Goal: Task Accomplishment & Management: Manage account settings

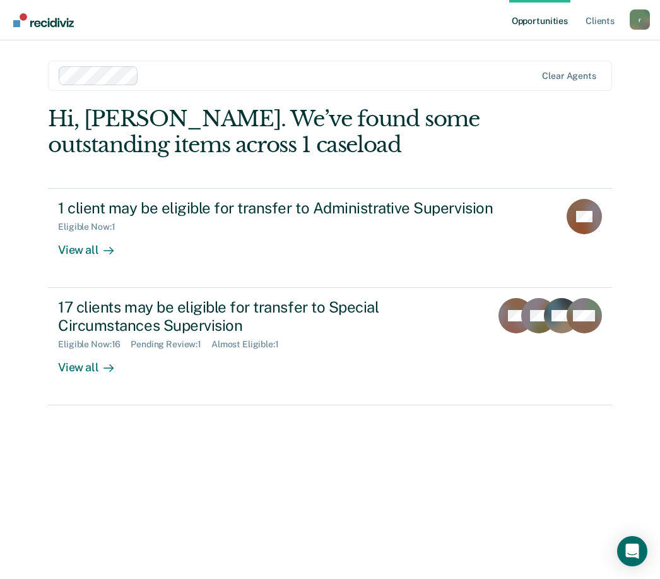
click at [81, 255] on link "1 client may be eligible for transfer to Administrative Supervision Eligible No…" at bounding box center [330, 238] width 564 height 100
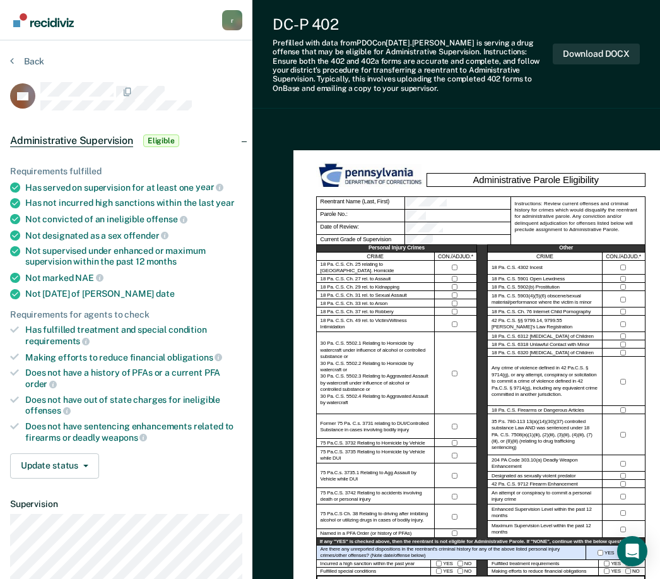
click at [32, 59] on button "Back" at bounding box center [27, 61] width 34 height 11
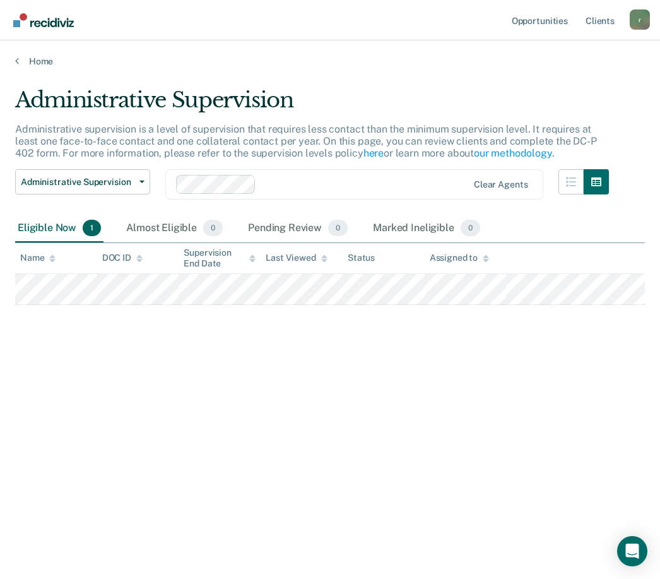
click at [163, 232] on div "Almost Eligible 0" at bounding box center [175, 229] width 102 height 28
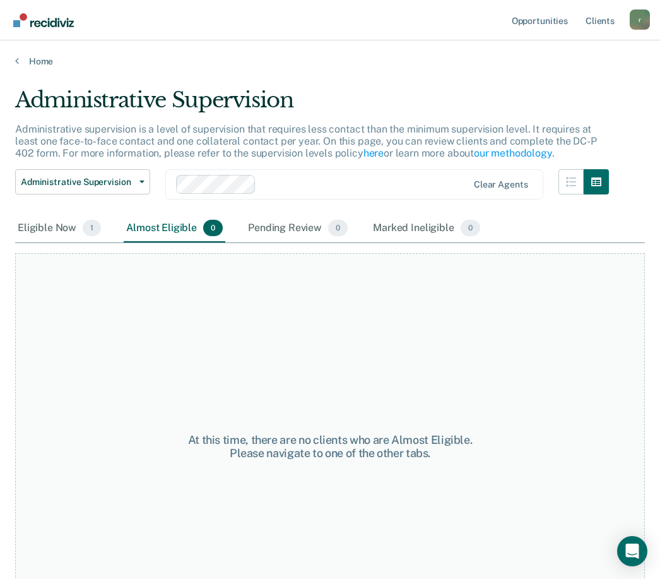
click at [294, 228] on div "Pending Review 0" at bounding box center [298, 229] width 105 height 28
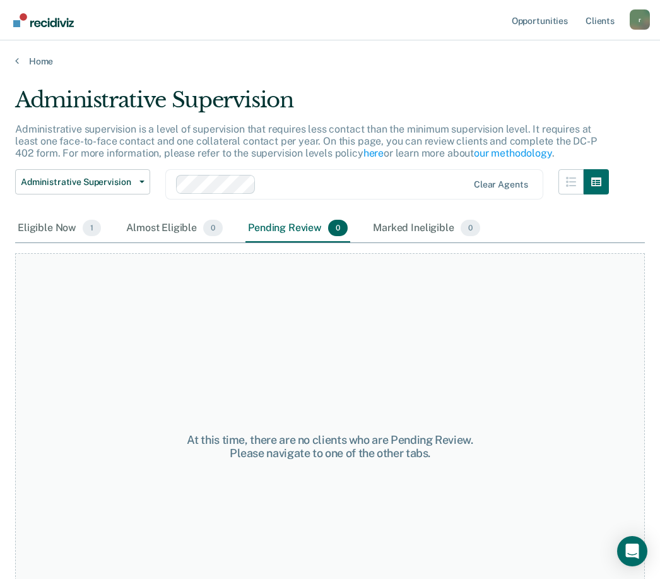
click at [411, 225] on div "Marked Ineligible 0" at bounding box center [426, 229] width 112 height 28
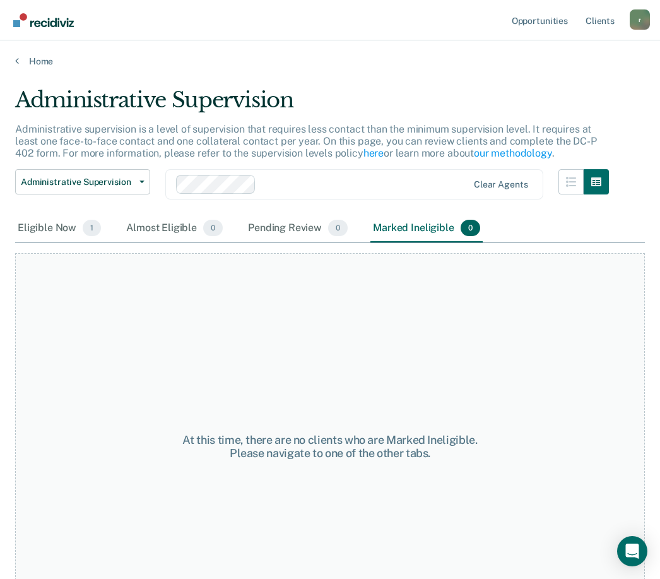
click at [75, 223] on div "Eligible Now 1" at bounding box center [59, 229] width 88 height 28
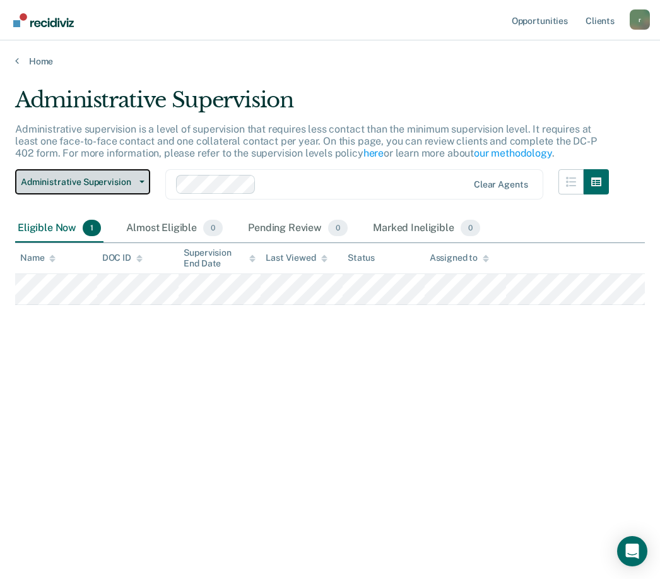
click at [138, 180] on span "button" at bounding box center [139, 181] width 10 height 3
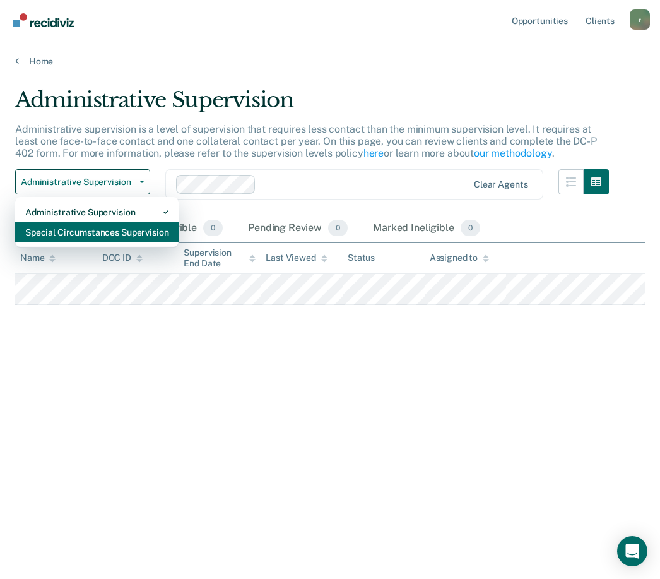
click at [105, 229] on div "Special Circumstances Supervision" at bounding box center [96, 232] width 143 height 20
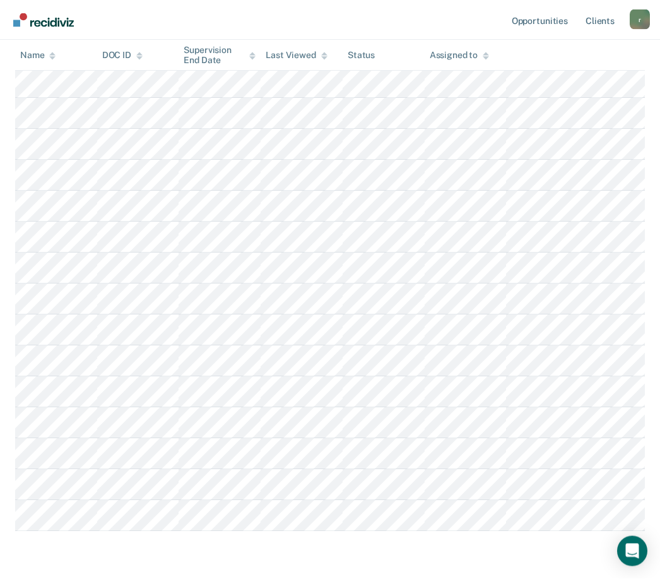
scroll to position [273, 0]
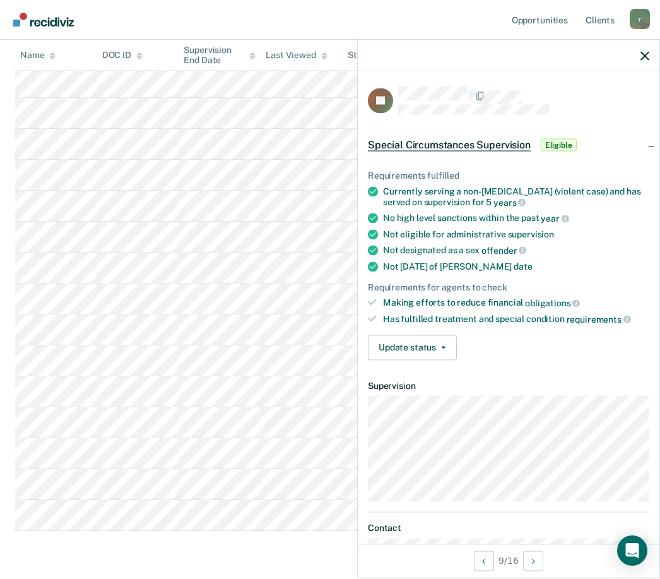
click at [644, 57] on icon "button" at bounding box center [645, 56] width 9 height 9
click at [175, 567] on main "Special Circumstances Supervision Special circumstances supervision allows reen…" at bounding box center [330, 206] width 660 height 825
click at [649, 53] on icon "button" at bounding box center [645, 56] width 9 height 9
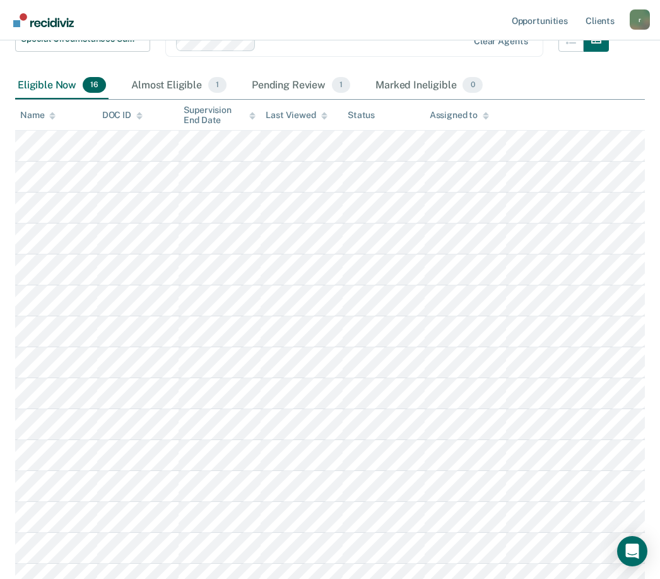
scroll to position [178, 0]
click at [307, 91] on div "Pending Review 1" at bounding box center [301, 87] width 104 height 28
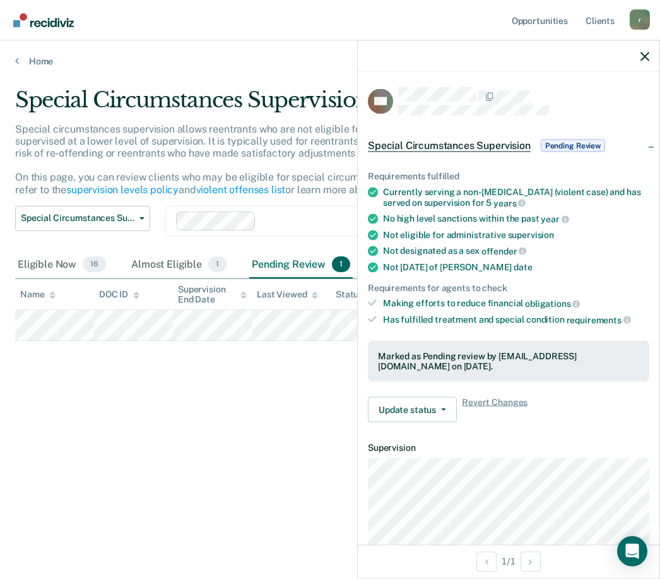
click at [162, 251] on div "Almost Eligible 1" at bounding box center [179, 265] width 100 height 28
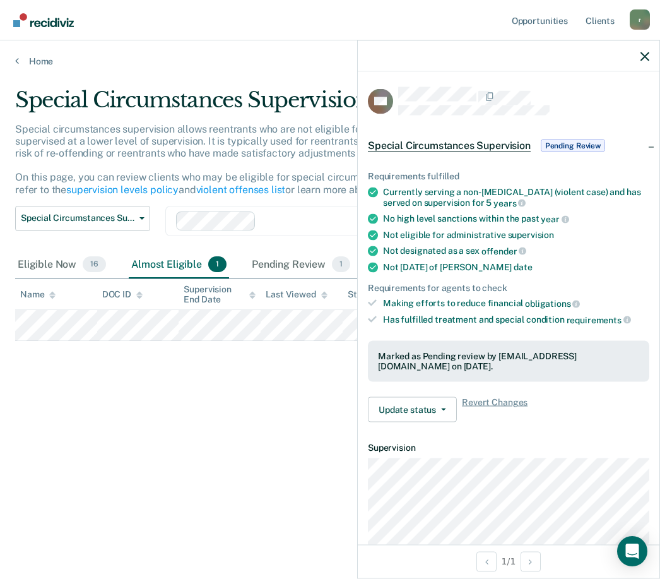
click at [145, 399] on div "Special Circumstances Supervision Special circumstances supervision allows reen…" at bounding box center [330, 285] width 630 height 397
click at [68, 251] on div "Eligible Now 16" at bounding box center [61, 265] width 93 height 28
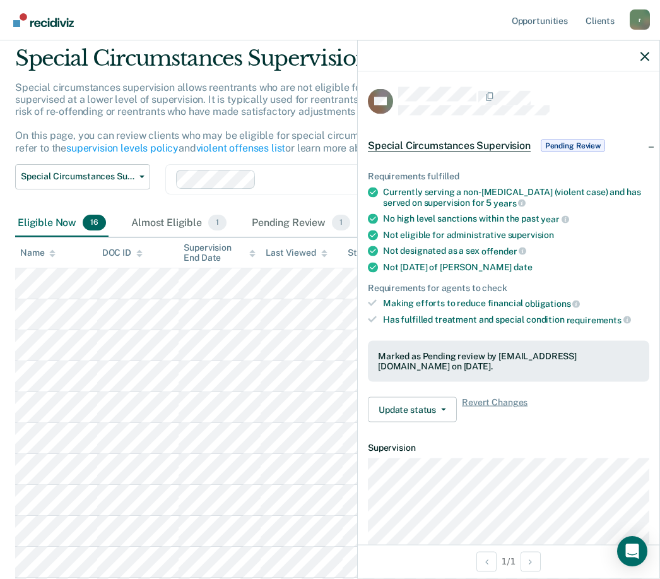
click at [646, 59] on icon "button" at bounding box center [645, 56] width 9 height 9
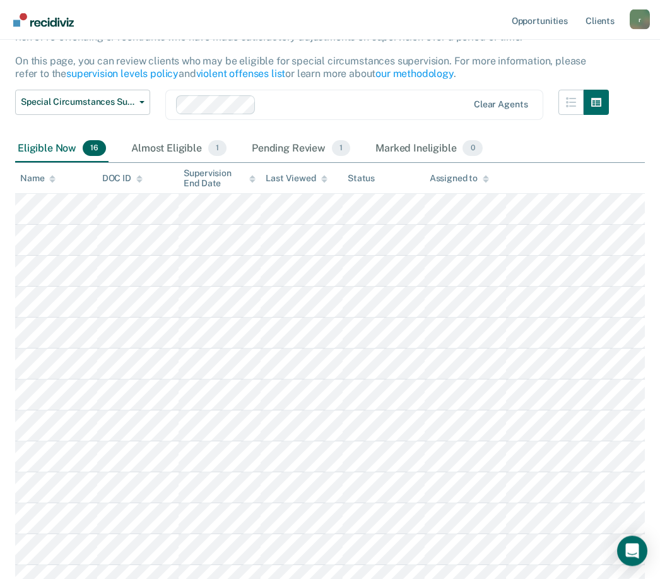
scroll to position [117, 0]
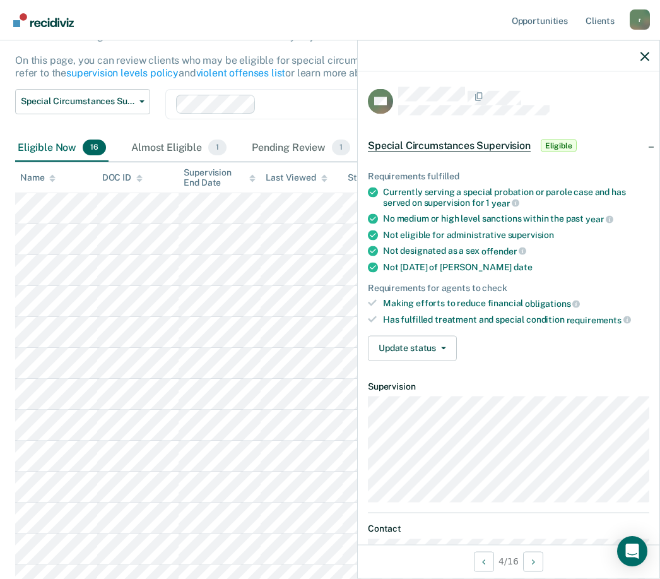
click at [647, 54] on icon "button" at bounding box center [645, 56] width 9 height 9
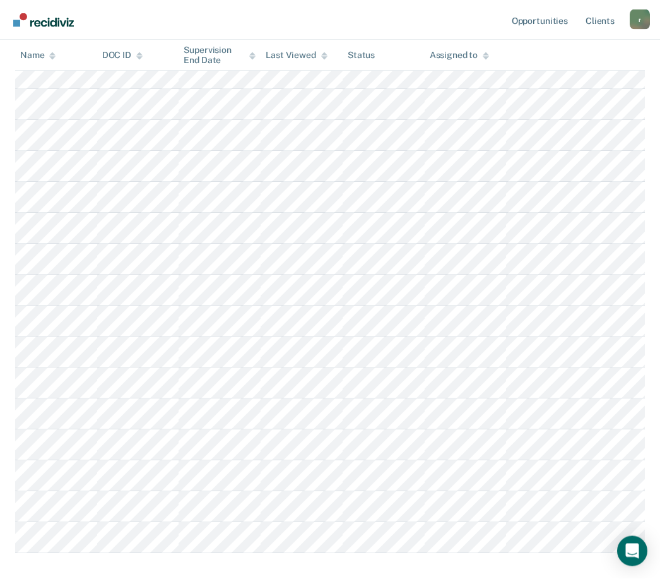
scroll to position [252, 0]
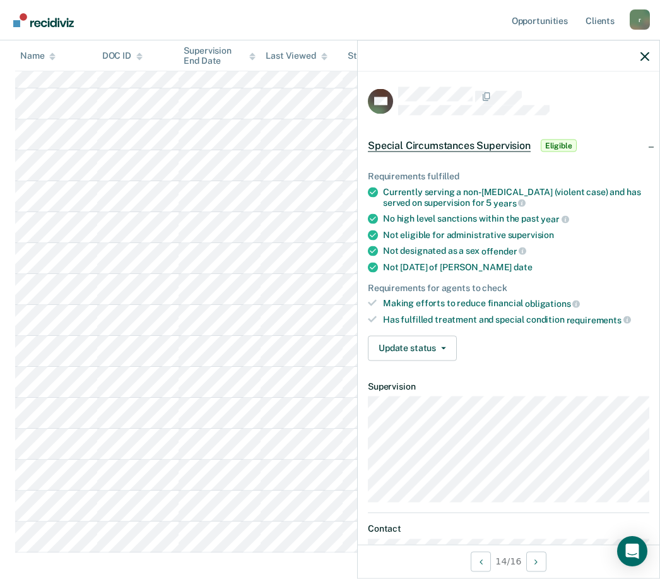
click at [640, 62] on div at bounding box center [509, 56] width 302 height 32
click at [641, 60] on icon "button" at bounding box center [645, 56] width 9 height 9
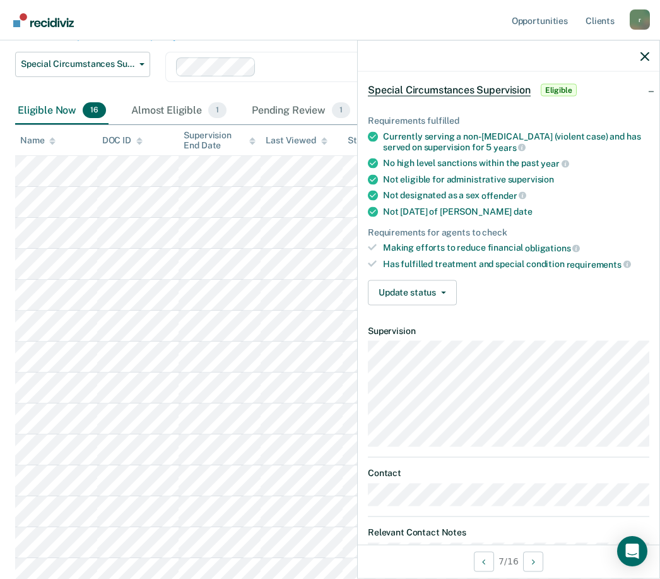
scroll to position [70, 0]
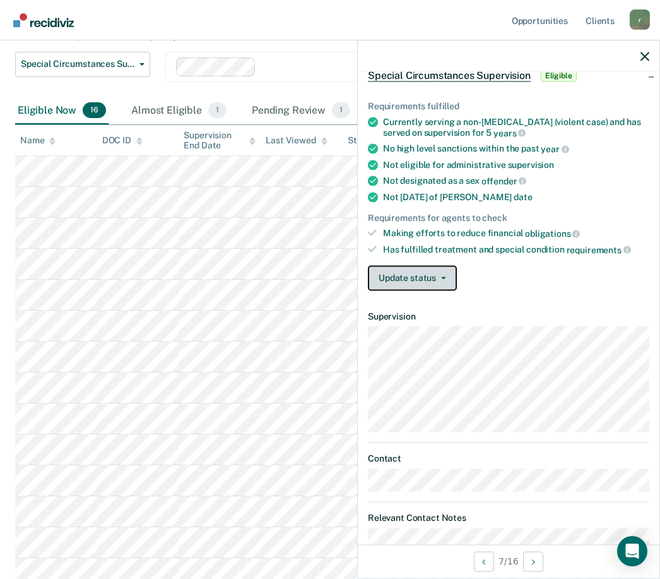
click at [440, 268] on button "Update status" at bounding box center [412, 277] width 89 height 25
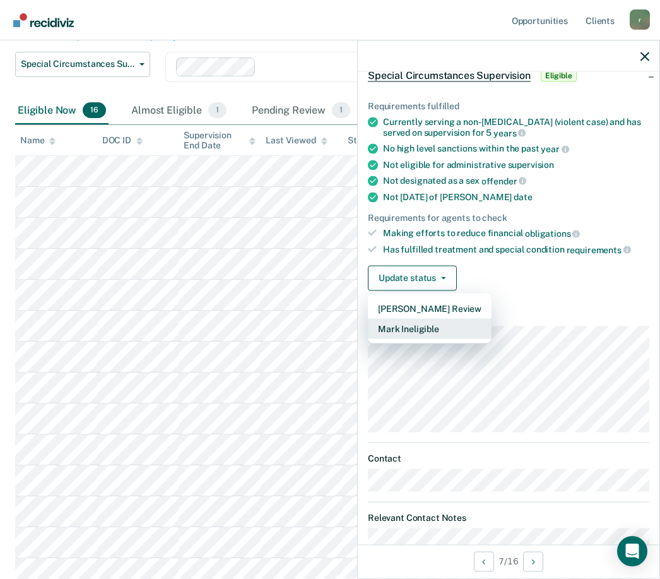
click at [410, 326] on button "Mark Ineligible" at bounding box center [430, 328] width 124 height 20
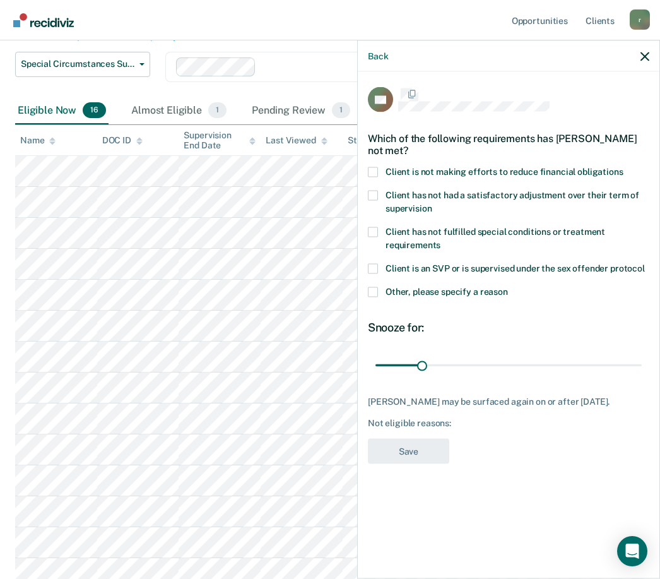
scroll to position [0, 0]
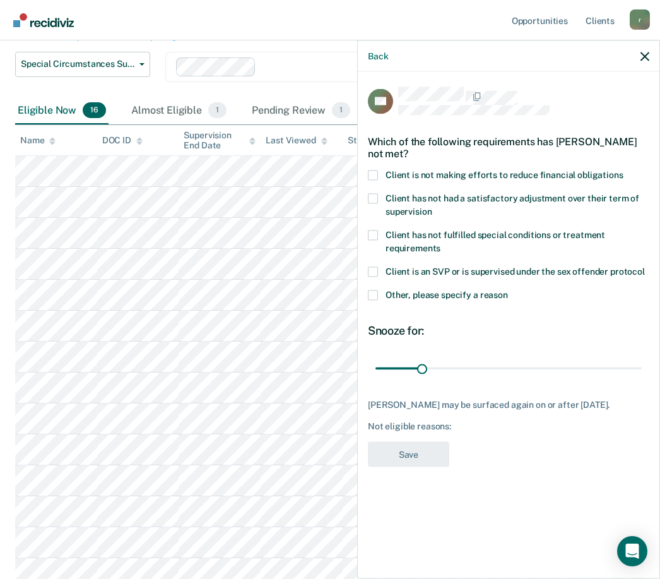
click at [375, 171] on span at bounding box center [373, 175] width 10 height 10
click at [624, 170] on input "Client is not making efforts to reduce financial obligations" at bounding box center [624, 170] width 0 height 0
click at [417, 441] on button "Save" at bounding box center [408, 454] width 81 height 26
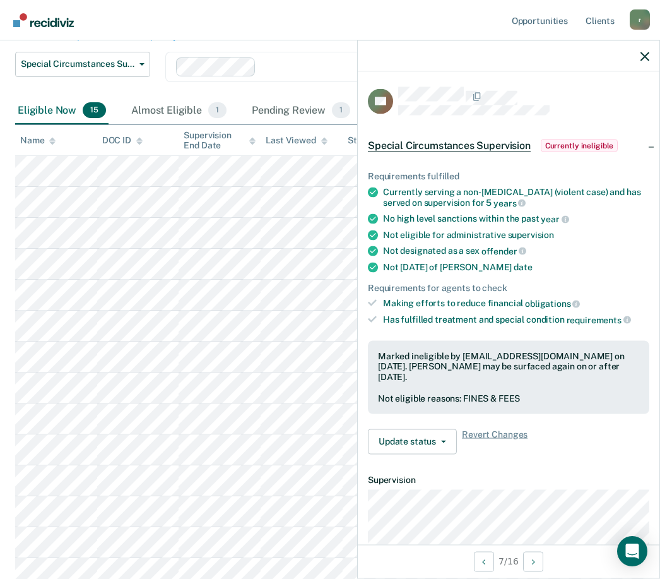
click at [643, 61] on icon "button" at bounding box center [645, 56] width 9 height 9
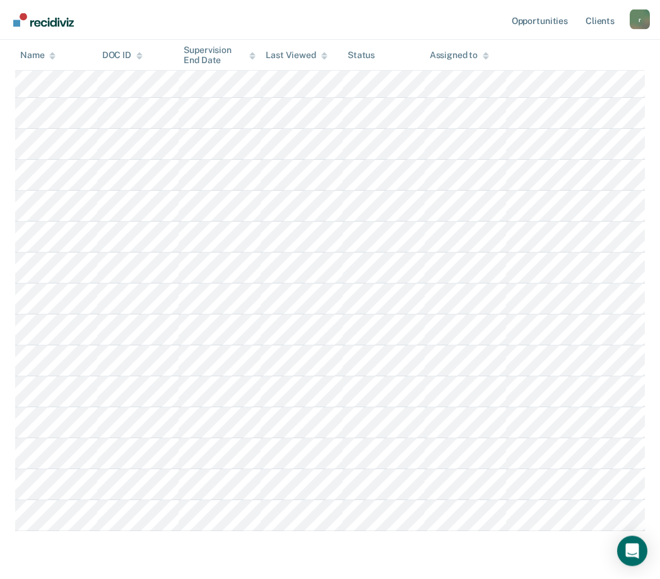
scroll to position [242, 0]
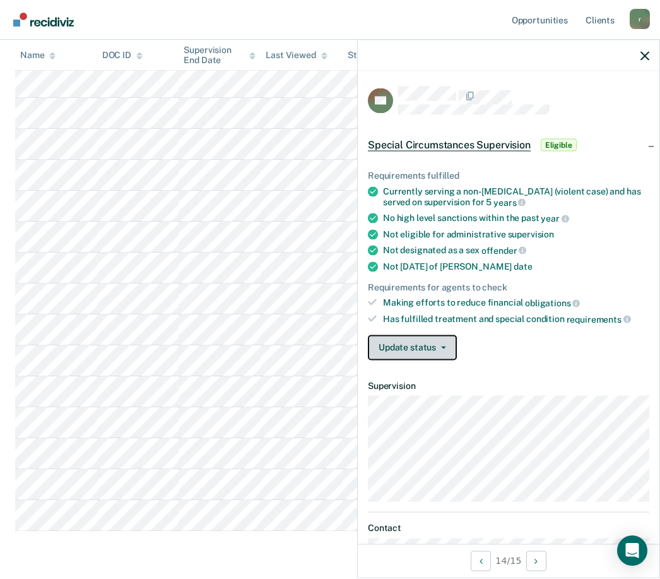
click at [441, 346] on icon "button" at bounding box center [443, 347] width 5 height 3
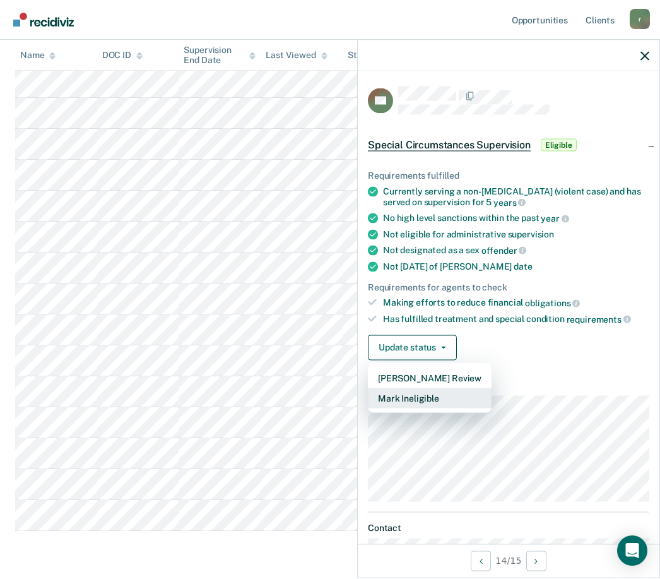
click at [429, 393] on button "Mark Ineligible" at bounding box center [430, 398] width 124 height 20
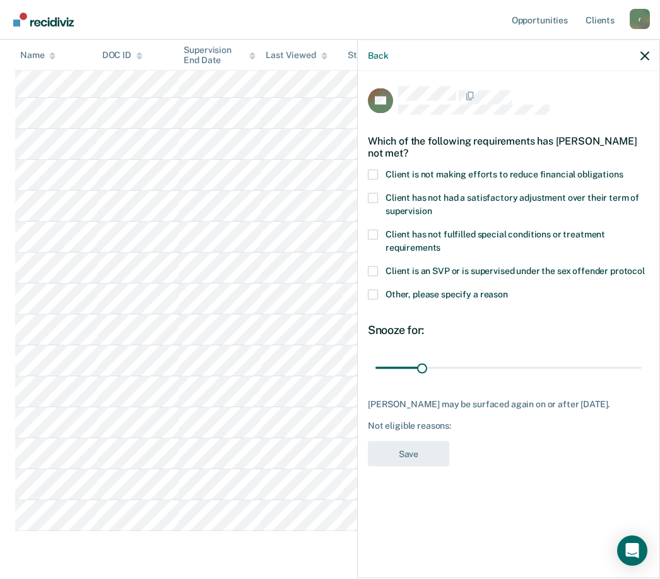
click at [379, 295] on label "Other, please specify a reason" at bounding box center [508, 296] width 281 height 13
click at [508, 290] on input "Other, please specify a reason" at bounding box center [508, 290] width 0 height 0
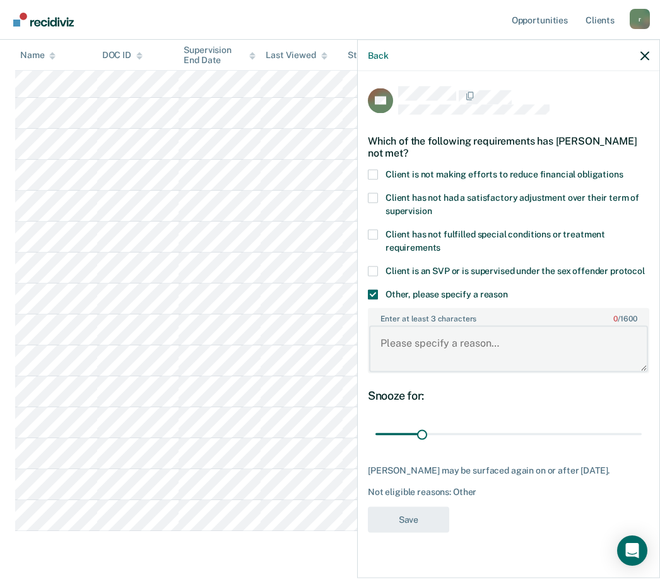
click at [437, 341] on textarea "Enter at least 3 characters 0 / 1600" at bounding box center [508, 349] width 279 height 47
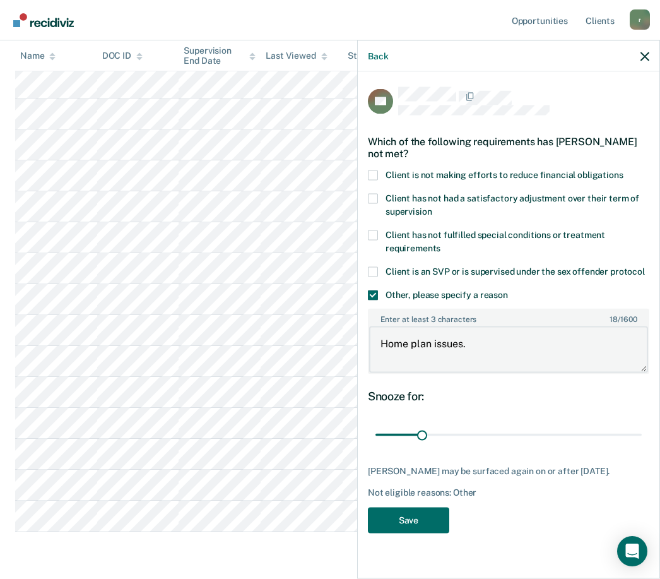
type textarea "Home plan issues."
click at [370, 175] on span at bounding box center [373, 175] width 10 height 10
click at [624, 170] on input "Client is not making efforts to reduce financial obligations" at bounding box center [624, 170] width 0 height 0
click at [383, 193] on label "Client has not had a satisfactory adjustment over their term of supervision" at bounding box center [508, 206] width 281 height 27
click at [432, 206] on input "Client has not had a satisfactory adjustment over their term of supervision" at bounding box center [432, 206] width 0 height 0
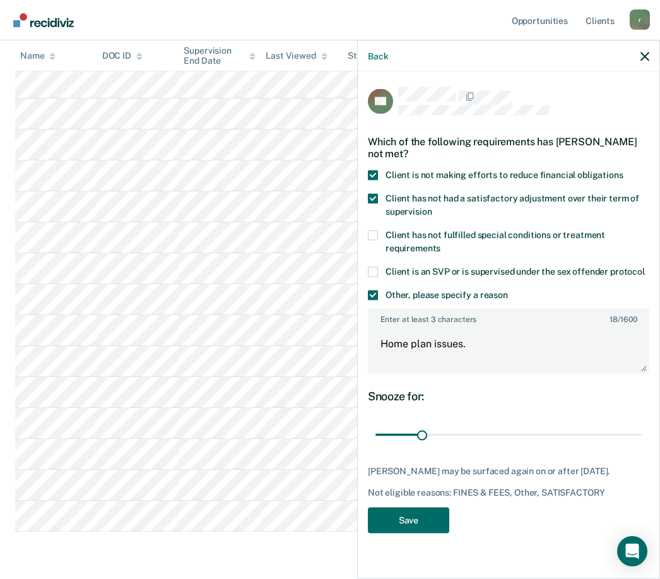
click at [419, 514] on button "Save" at bounding box center [408, 520] width 81 height 26
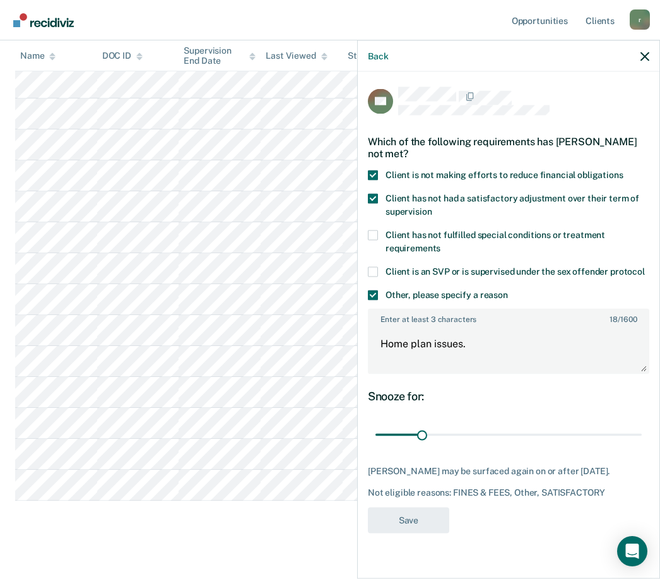
scroll to position [211, 0]
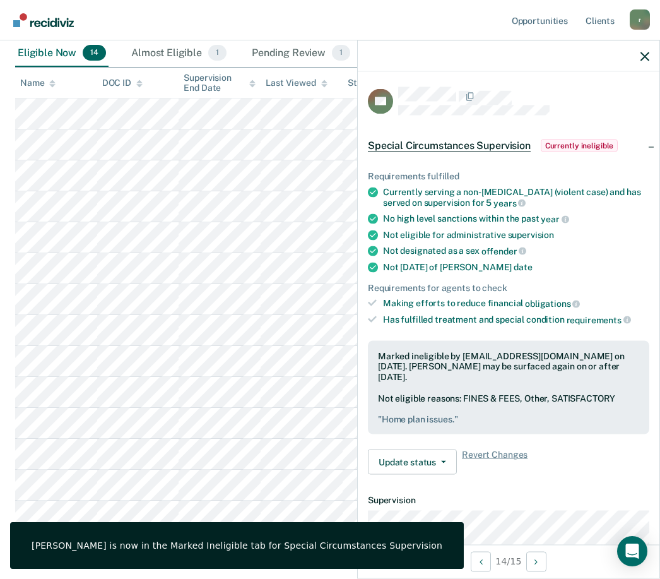
click at [648, 59] on icon "button" at bounding box center [645, 56] width 9 height 9
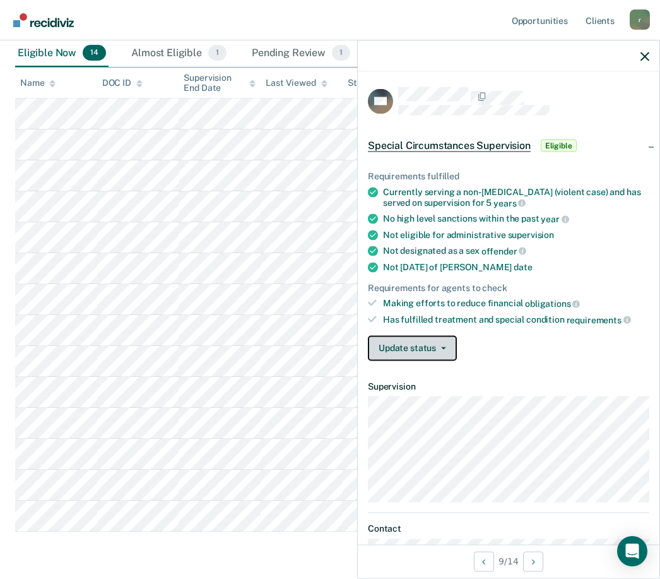
click at [436, 339] on button "Update status" at bounding box center [412, 347] width 89 height 25
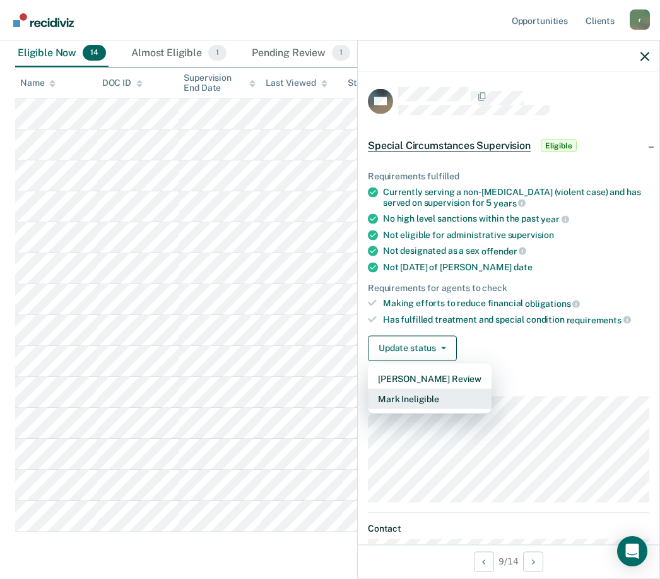
click at [425, 391] on button "Mark Ineligible" at bounding box center [430, 398] width 124 height 20
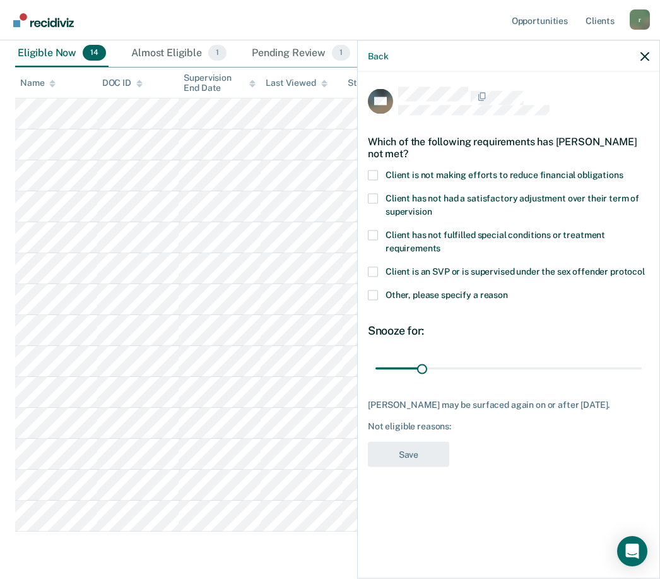
click at [372, 290] on span at bounding box center [373, 295] width 10 height 10
click at [508, 290] on input "Other, please specify a reason" at bounding box center [508, 290] width 0 height 0
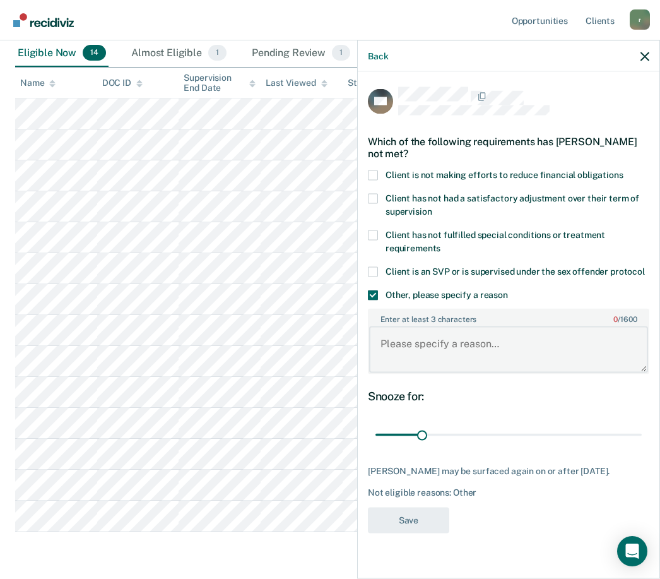
click at [444, 341] on textarea "Enter at least 3 characters 0 / 1600" at bounding box center [508, 349] width 279 height 47
type textarea "Active PFA"
click at [422, 518] on button "Save" at bounding box center [408, 520] width 81 height 26
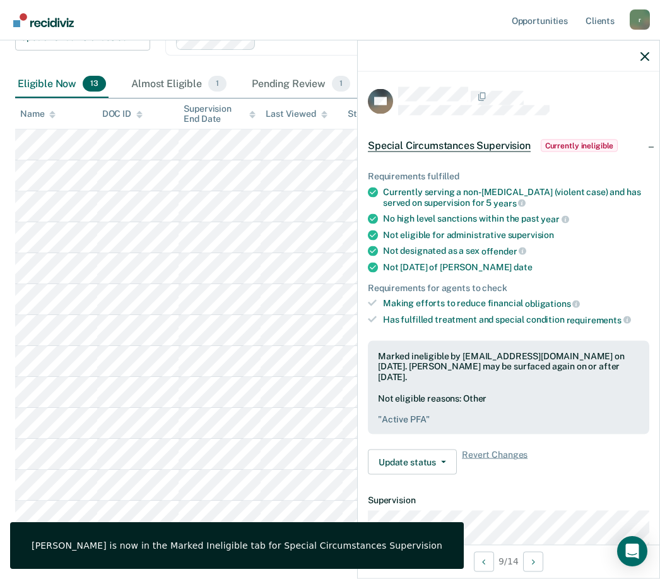
click at [649, 53] on icon "button" at bounding box center [645, 56] width 9 height 9
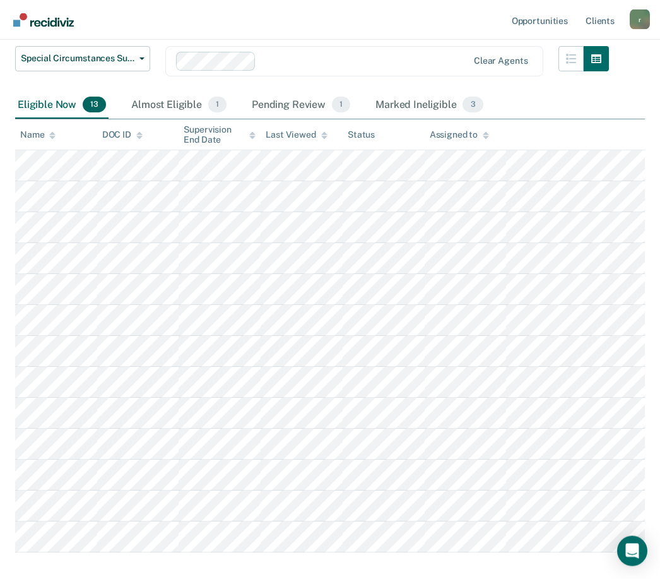
scroll to position [160, 0]
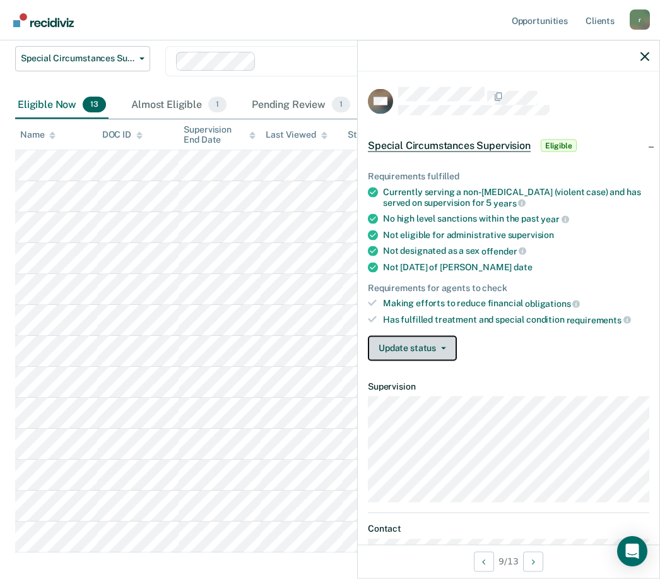
click at [442, 335] on button "Update status" at bounding box center [412, 347] width 89 height 25
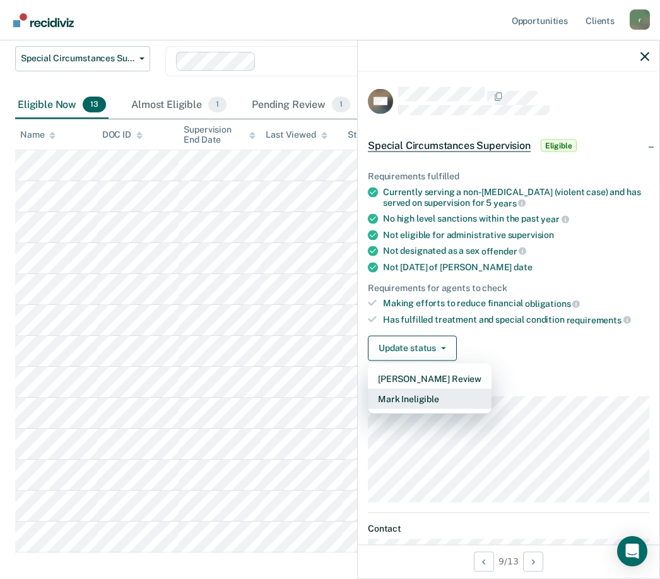
click at [425, 393] on button "Mark Ineligible" at bounding box center [430, 398] width 124 height 20
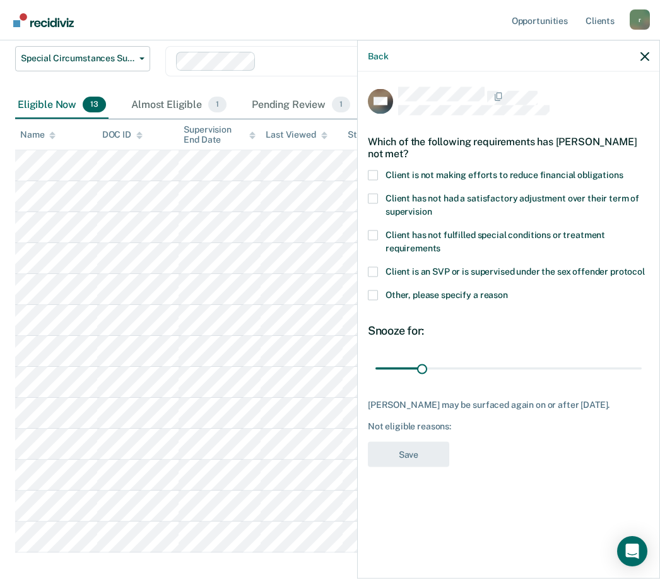
click at [371, 170] on span at bounding box center [373, 175] width 10 height 10
click at [624, 170] on input "Client is not making efforts to reduce financial obligations" at bounding box center [624, 170] width 0 height 0
click at [414, 448] on button "Save" at bounding box center [408, 454] width 81 height 26
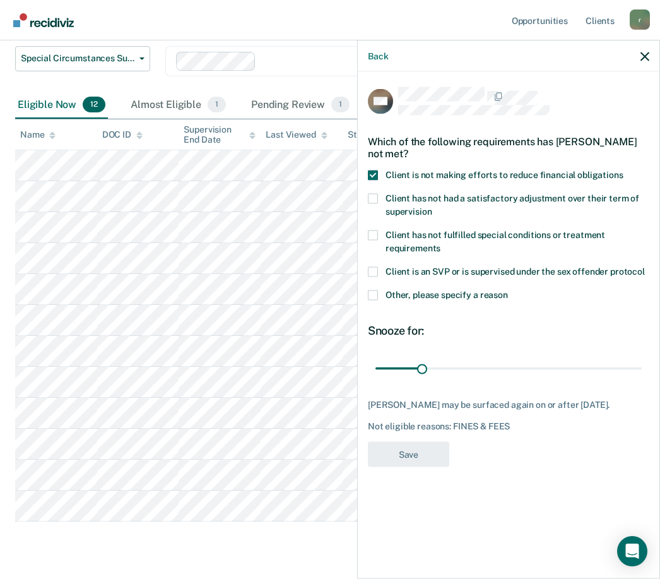
scroll to position [150, 0]
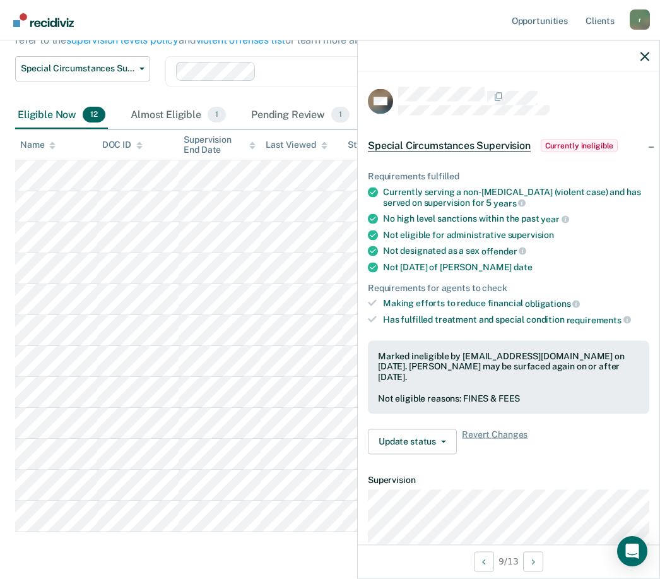
click at [641, 56] on icon "button" at bounding box center [645, 56] width 9 height 9
